Goal: Information Seeking & Learning: Find specific fact

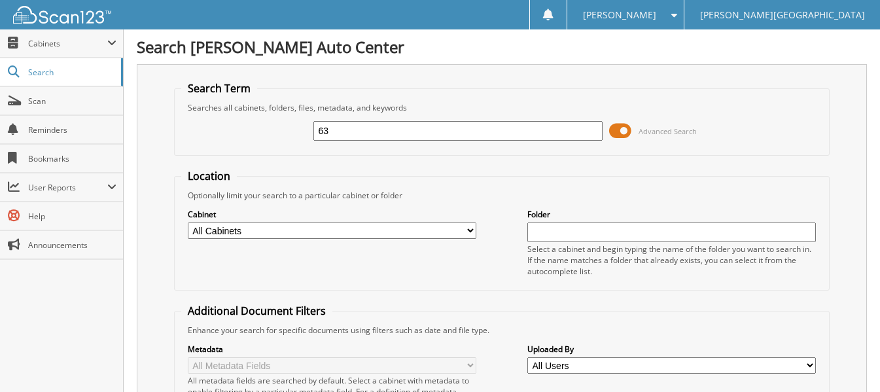
type input "6"
type input "563177"
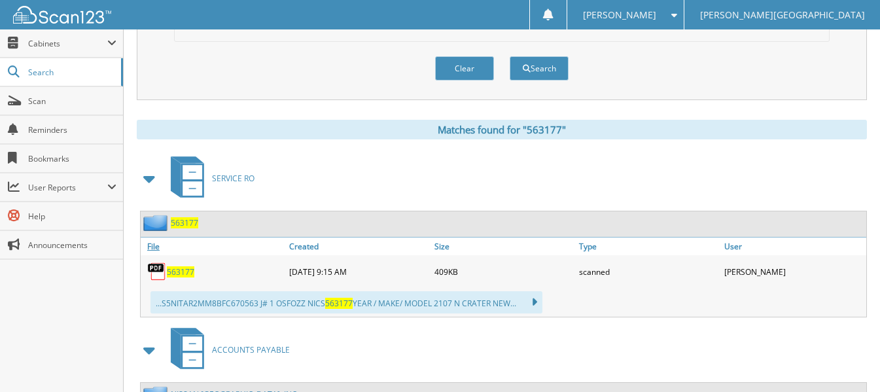
scroll to position [475, 0]
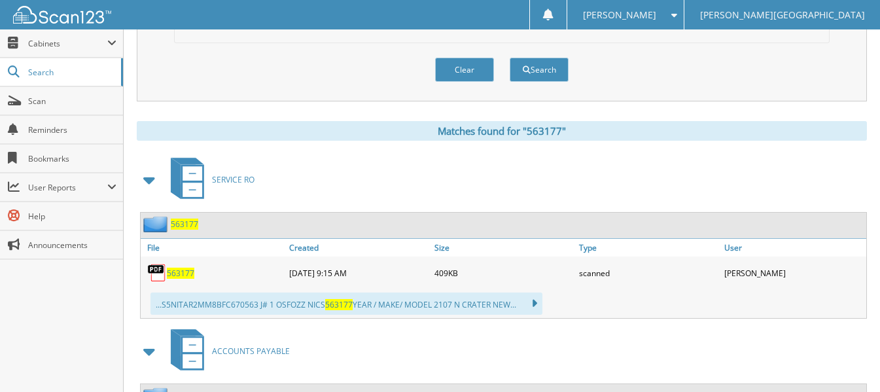
click at [179, 273] on span "563177" at bounding box center [180, 273] width 27 height 11
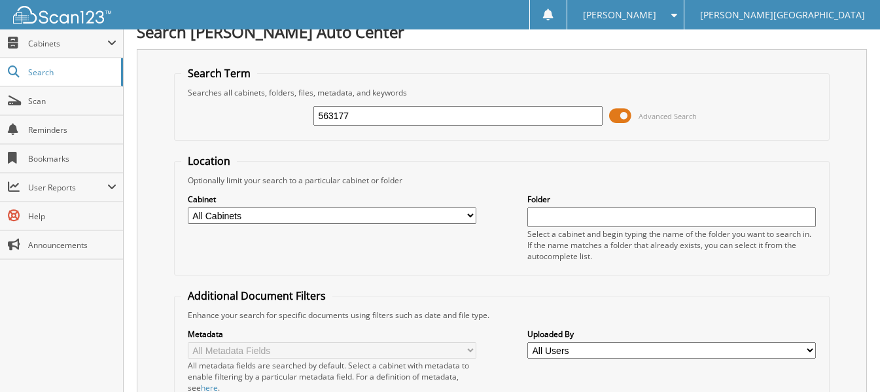
scroll to position [0, 0]
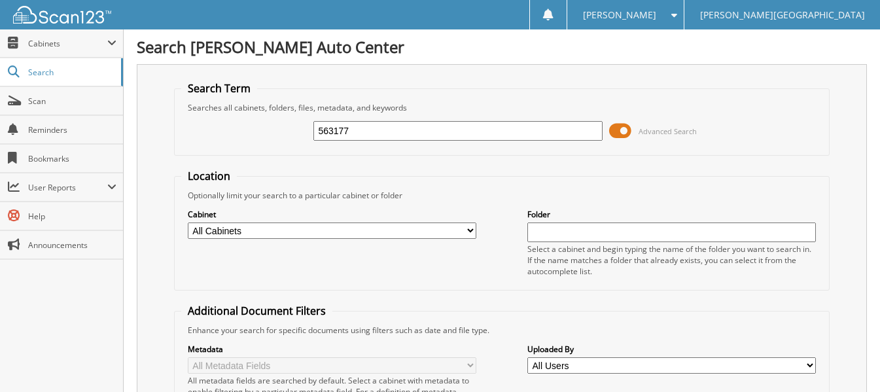
drag, startPoint x: 374, startPoint y: 132, endPoint x: 243, endPoint y: 122, distance: 130.5
click at [243, 122] on div "563177 Advanced Search" at bounding box center [501, 130] width 641 height 35
type input "566703"
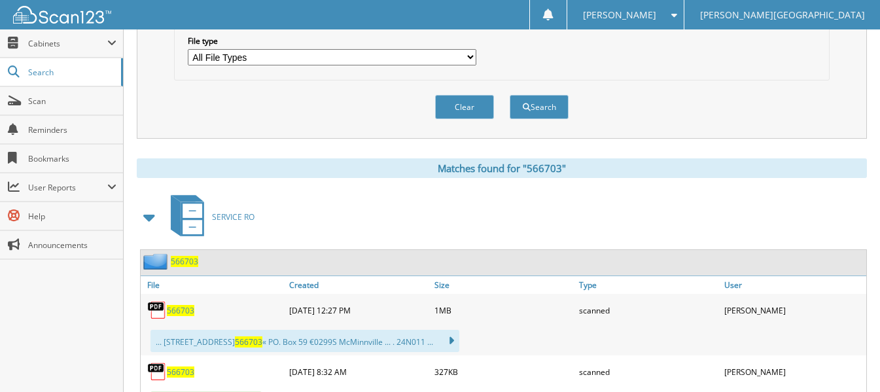
scroll to position [458, 0]
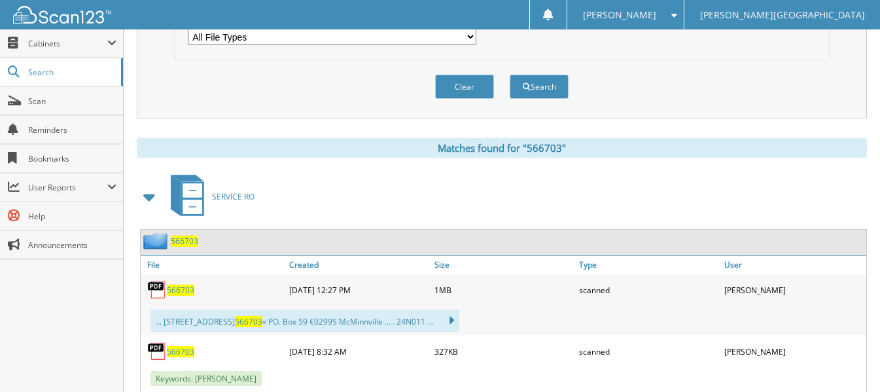
click at [183, 287] on span "566703" at bounding box center [180, 290] width 27 height 11
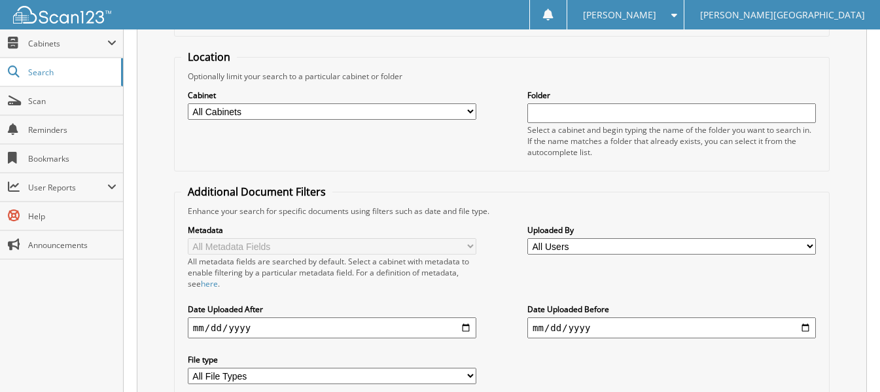
scroll to position [0, 0]
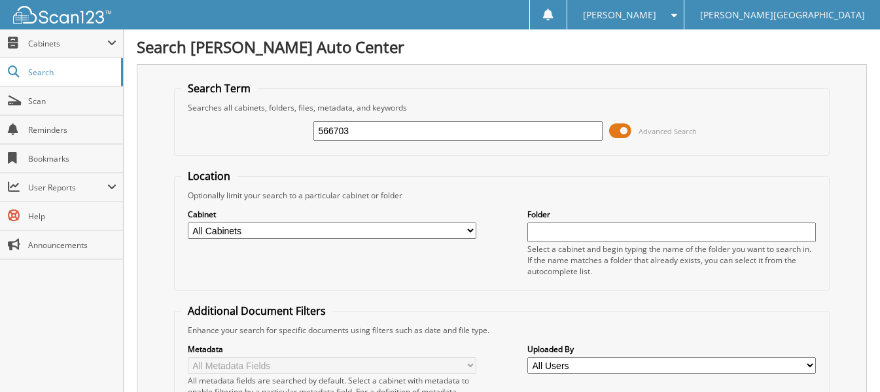
drag, startPoint x: 358, startPoint y: 133, endPoint x: 252, endPoint y: 133, distance: 106.0
click at [252, 133] on div "566703 Advanced Search" at bounding box center [501, 130] width 641 height 35
type input "566329"
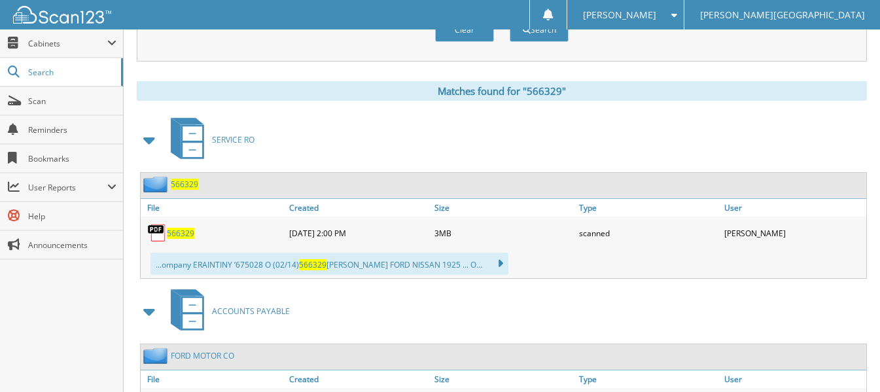
scroll to position [523, 0]
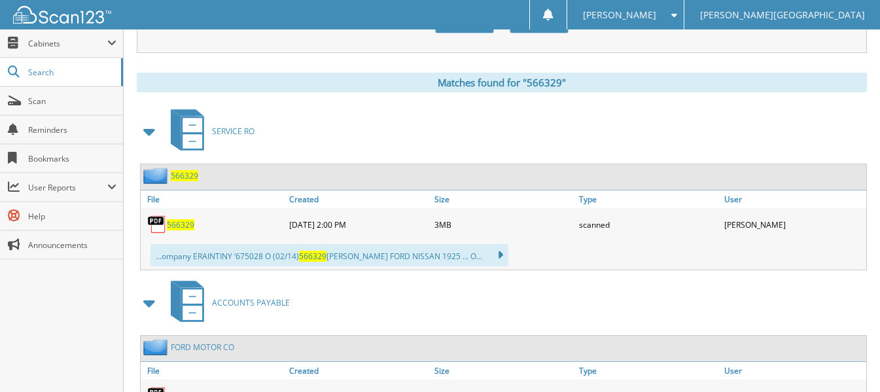
click at [181, 224] on span "566329" at bounding box center [180, 224] width 27 height 11
click at [33, 102] on span "Scan" at bounding box center [72, 101] width 88 height 11
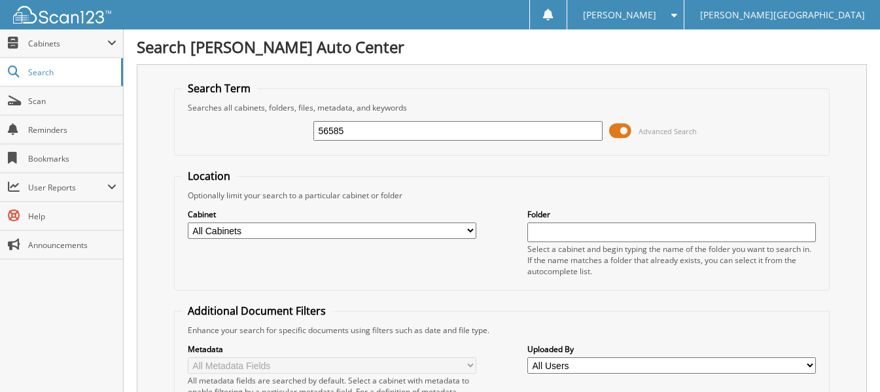
type input "56585"
click at [346, 127] on input "56585" at bounding box center [457, 131] width 289 height 20
type input "565853"
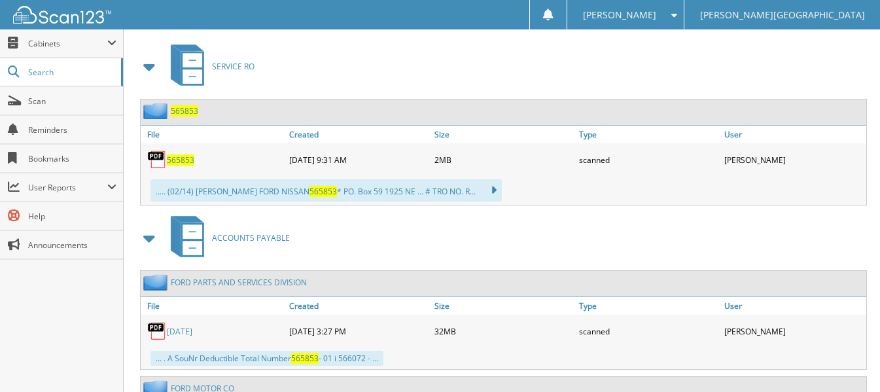
scroll to position [523, 0]
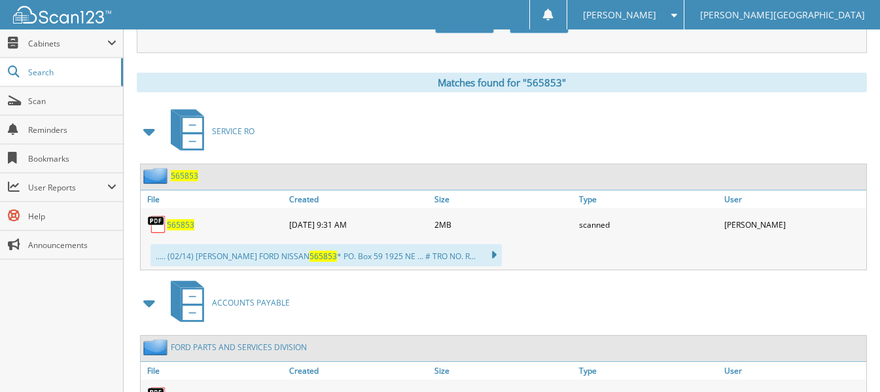
click at [183, 226] on span "565853" at bounding box center [180, 224] width 27 height 11
click at [57, 102] on span "Scan" at bounding box center [72, 101] width 88 height 11
